Goal: Information Seeking & Learning: Learn about a topic

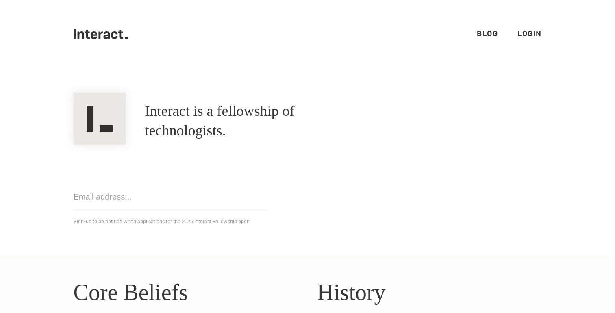
click at [80, 45] on ul ".cls-1{fill:#33312f;} interact-brand-logotype-black Blog Login" at bounding box center [308, 34] width 468 height 68
click at [100, 113] on img at bounding box center [100, 119] width 52 height 52
drag, startPoint x: 100, startPoint y: 113, endPoint x: 152, endPoint y: 130, distance: 54.2
click at [152, 130] on div "Interact is a fellowship of technologists. A fellowship of technologists." at bounding box center [307, 120] width 487 height 47
click at [175, 195] on input "email" at bounding box center [171, 197] width 195 height 26
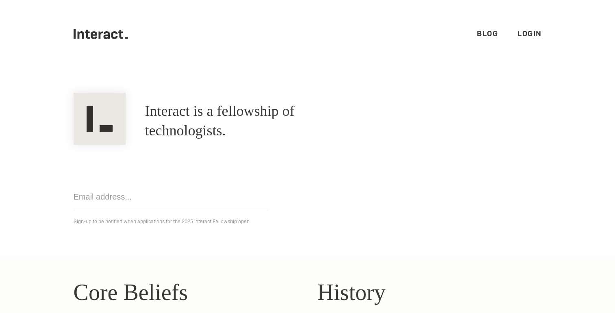
drag, startPoint x: 483, startPoint y: 27, endPoint x: 483, endPoint y: 32, distance: 5.3
click at [483, 32] on ul ".cls-1{fill:#33312f;} interact-brand-logotype-black Blog Login" at bounding box center [308, 34] width 468 height 68
click at [483, 33] on link "Blog" at bounding box center [487, 33] width 21 height 9
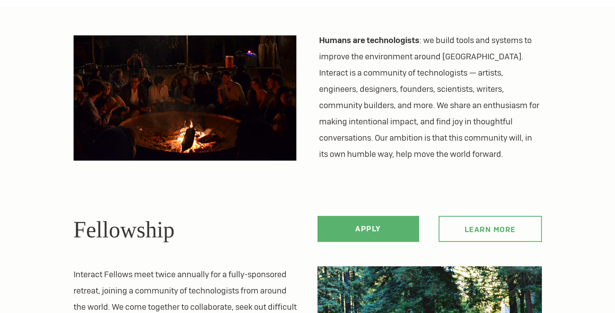
scroll to position [203, 0]
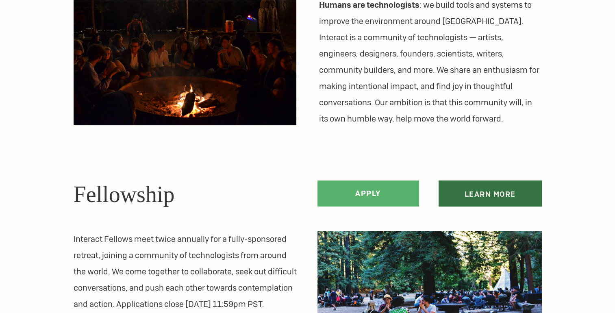
click at [467, 197] on link "Learn more" at bounding box center [489, 193] width 103 height 26
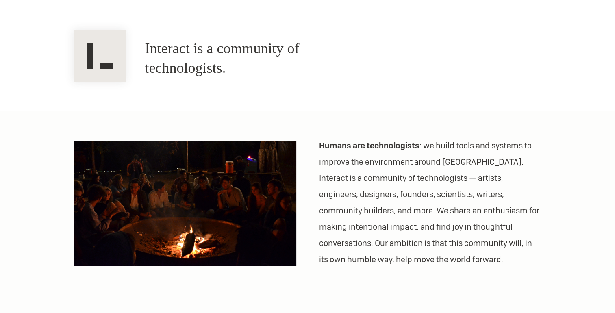
scroll to position [0, 0]
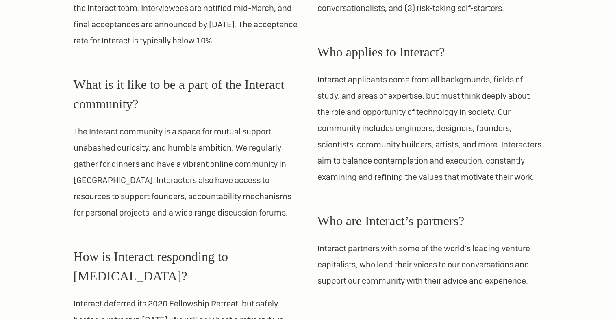
scroll to position [691, 0]
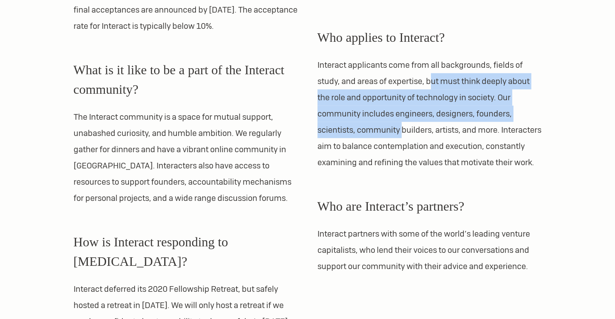
drag, startPoint x: 428, startPoint y: 82, endPoint x: 403, endPoint y: 133, distance: 57.0
click at [403, 133] on p "Interact applicants come from all backgrounds, fields of study, and areas of ex…" at bounding box center [429, 114] width 224 height 114
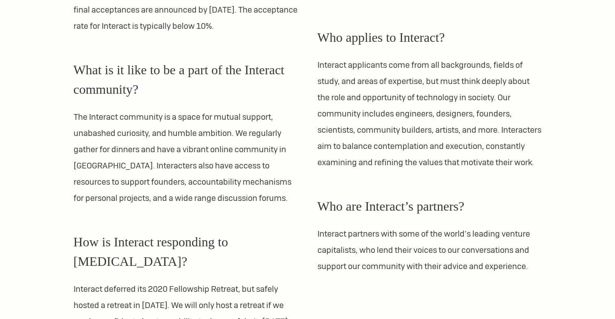
drag, startPoint x: 403, startPoint y: 133, endPoint x: 400, endPoint y: 149, distance: 17.0
click at [400, 149] on p "Interact applicants come from all backgrounds, fields of study, and areas of ex…" at bounding box center [429, 114] width 224 height 114
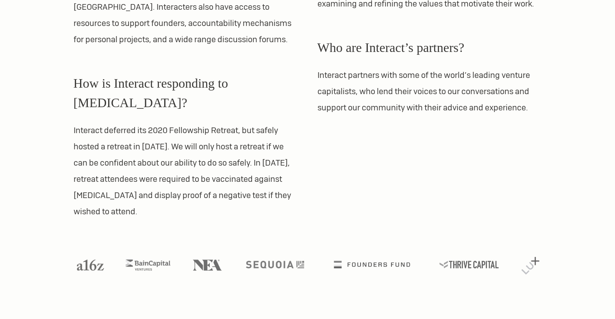
scroll to position [895, 0]
